Goal: Navigation & Orientation: Find specific page/section

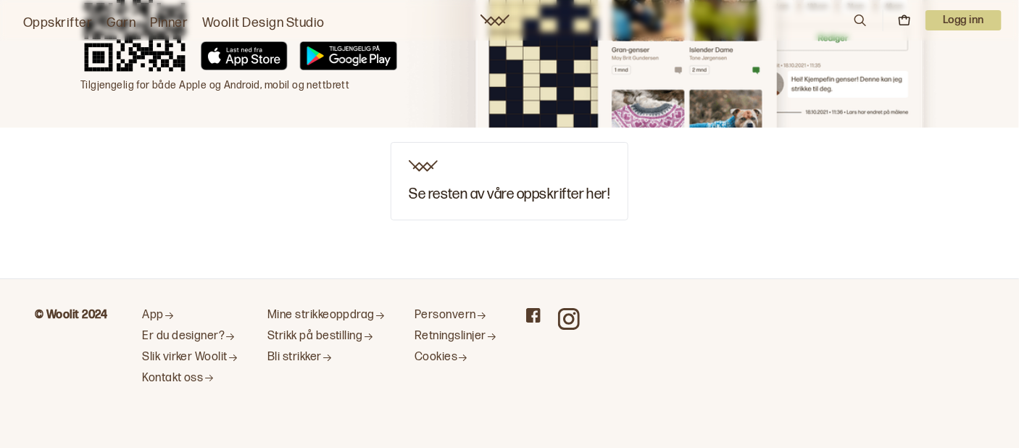
scroll to position [1834, 0]
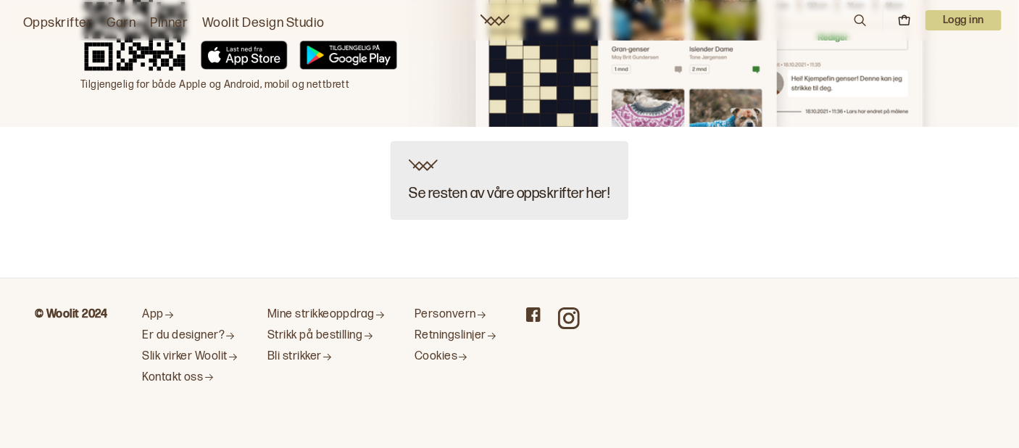
click at [526, 193] on h3 "Se resten av våre oppskrifter her!" at bounding box center [509, 194] width 201 height 16
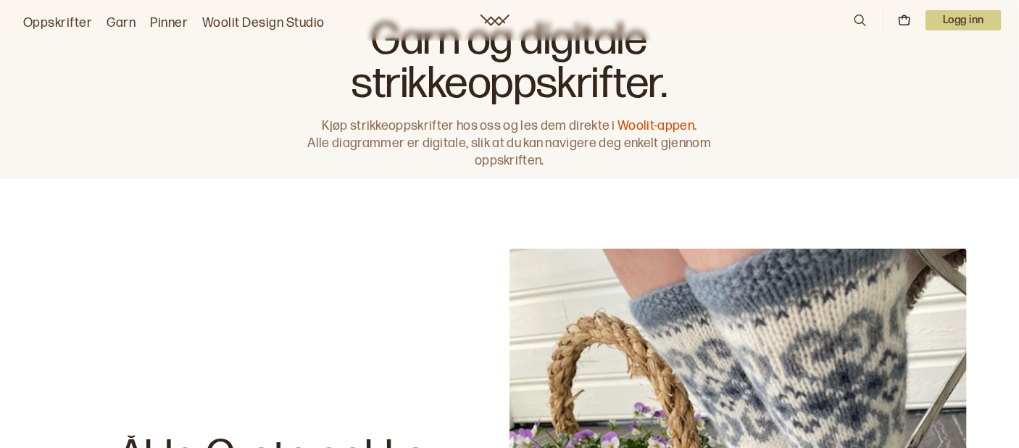
click at [123, 24] on link "Garn" at bounding box center [121, 23] width 29 height 20
